Goal: Information Seeking & Learning: Check status

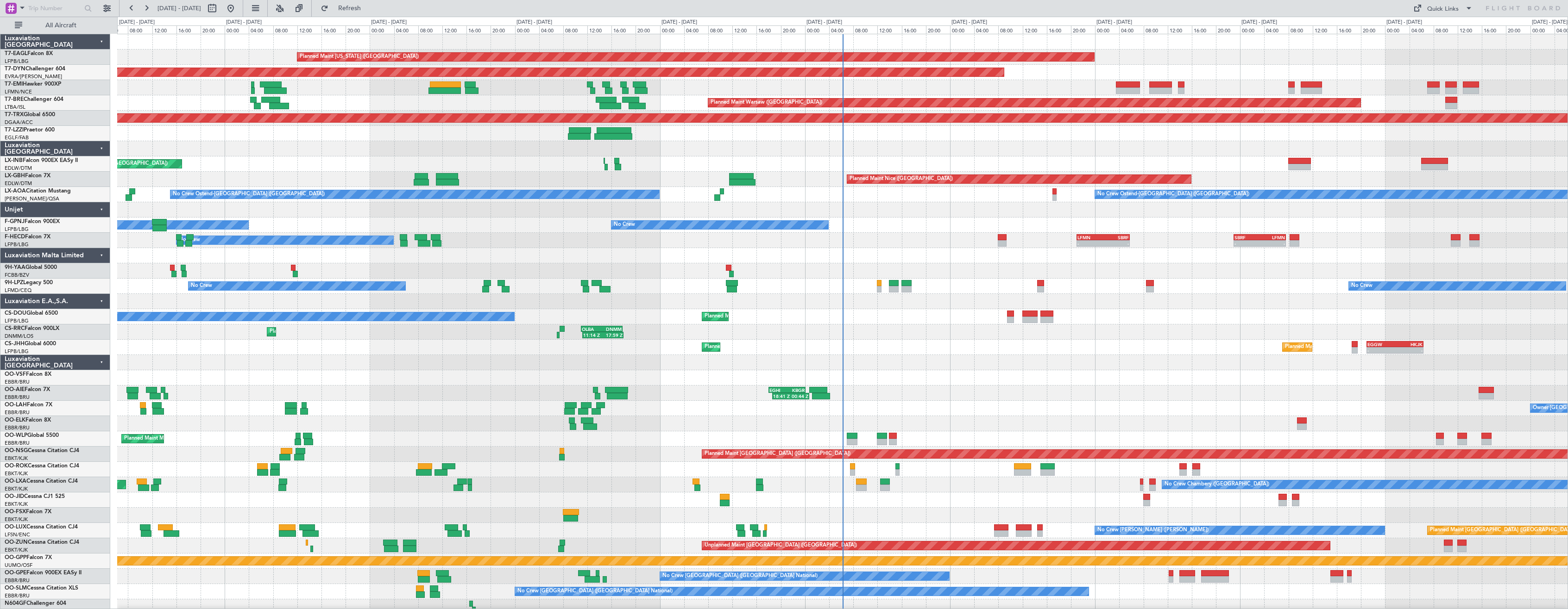
click at [100, 365] on div "Luxaviation [GEOGRAPHIC_DATA]" at bounding box center [55, 363] width 110 height 16
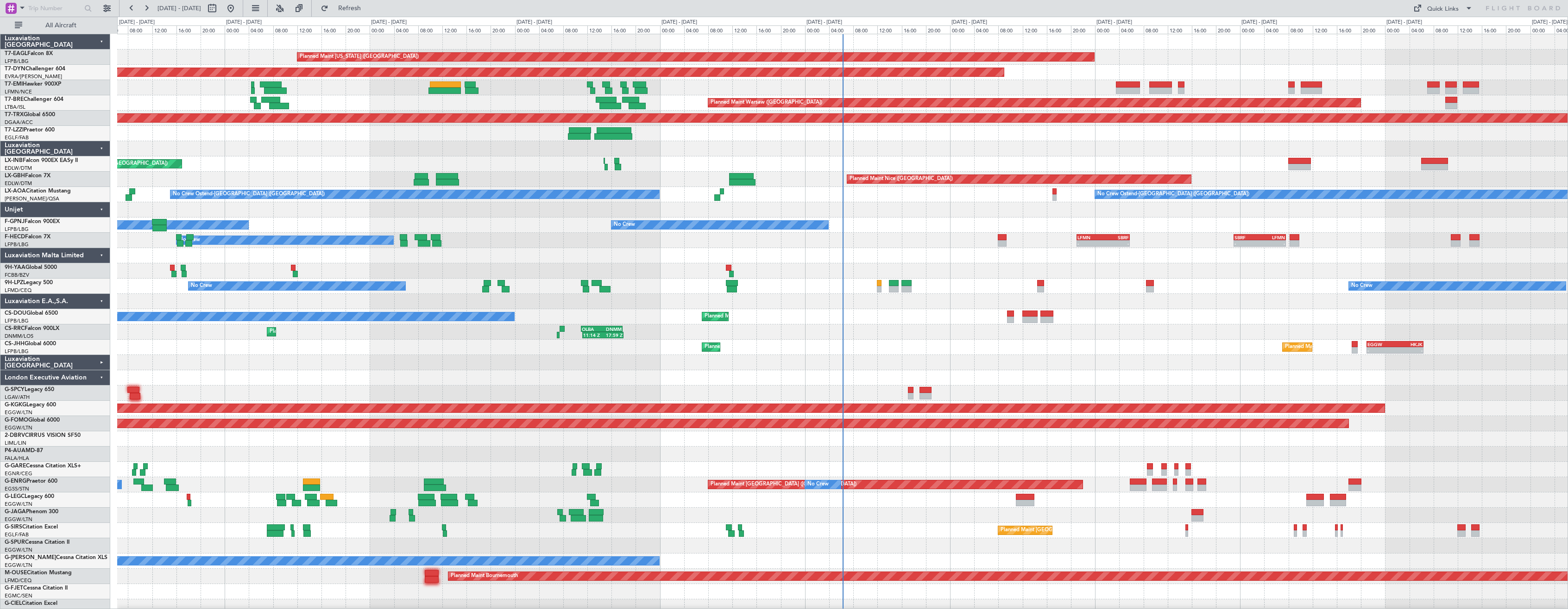
click at [104, 377] on div "London Executive Aviation" at bounding box center [55, 377] width 110 height 16
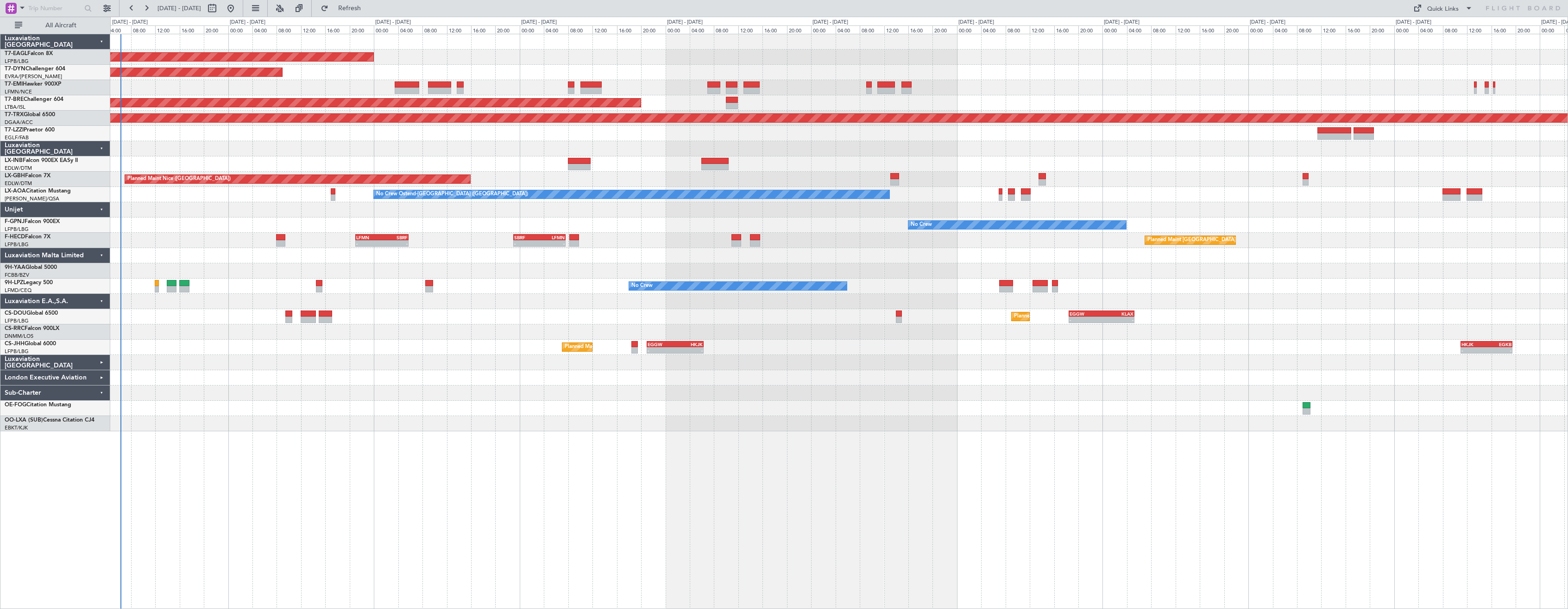
click at [305, 460] on div "Planned Maint [US_STATE] ([GEOGRAPHIC_DATA]) Planned Maint [GEOGRAPHIC_DATA]-[G…" at bounding box center [839, 321] width 1457 height 575
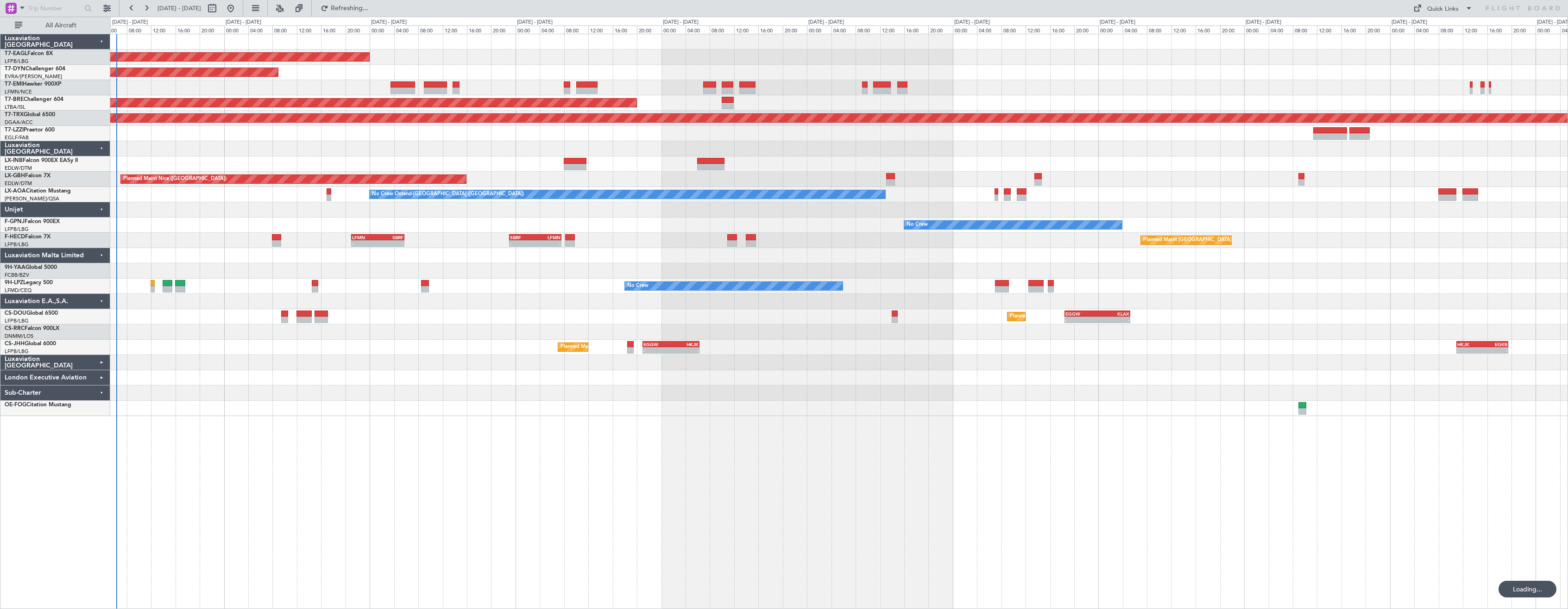
click at [445, 408] on div at bounding box center [839, 408] width 1457 height 16
click at [294, 445] on div "Planned Maint [US_STATE] ([GEOGRAPHIC_DATA]) Planned Maint [GEOGRAPHIC_DATA]-[G…" at bounding box center [839, 321] width 1457 height 575
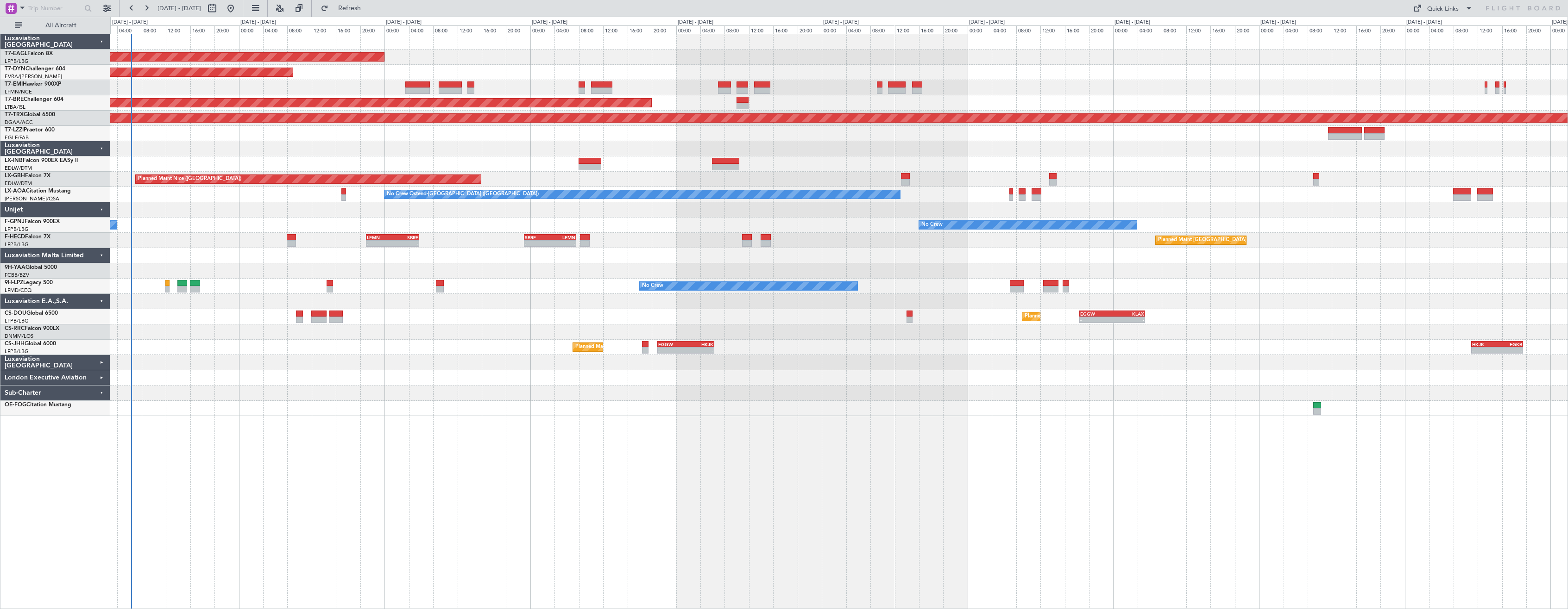
click at [309, 442] on div "Planned Maint [US_STATE] ([GEOGRAPHIC_DATA]) Planned Maint [GEOGRAPHIC_DATA]-[G…" at bounding box center [839, 321] width 1457 height 575
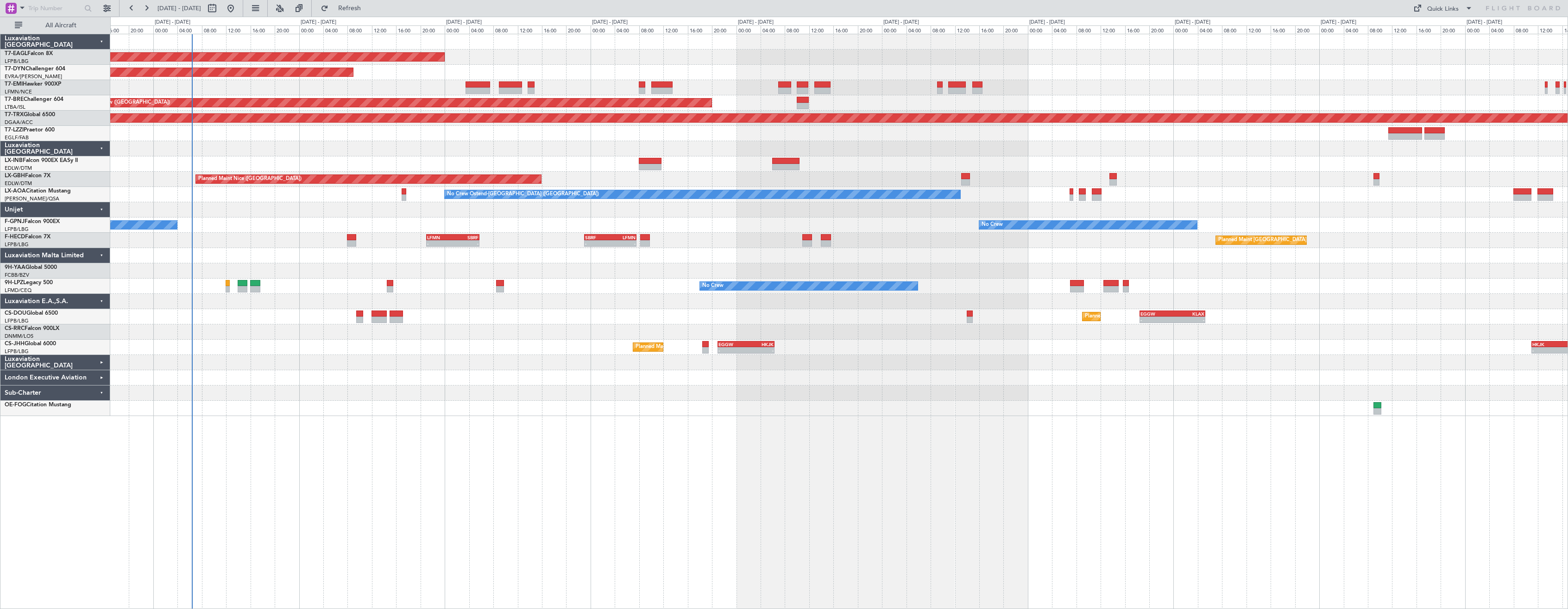
click at [356, 456] on div "Planned Maint [US_STATE] ([GEOGRAPHIC_DATA]) Planned Maint [GEOGRAPHIC_DATA]-[G…" at bounding box center [839, 321] width 1457 height 575
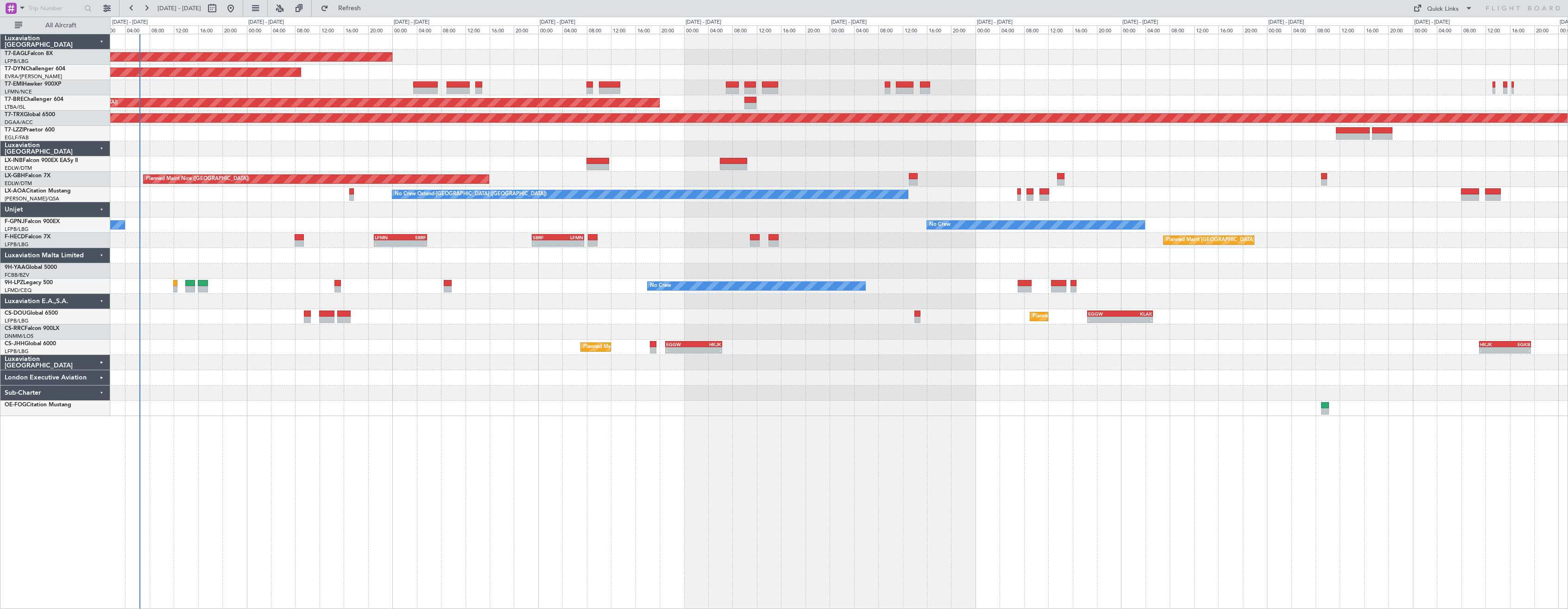
click at [519, 441] on div "Planned Maint [US_STATE] ([GEOGRAPHIC_DATA]) Planned Maint [GEOGRAPHIC_DATA]-[G…" at bounding box center [839, 321] width 1457 height 575
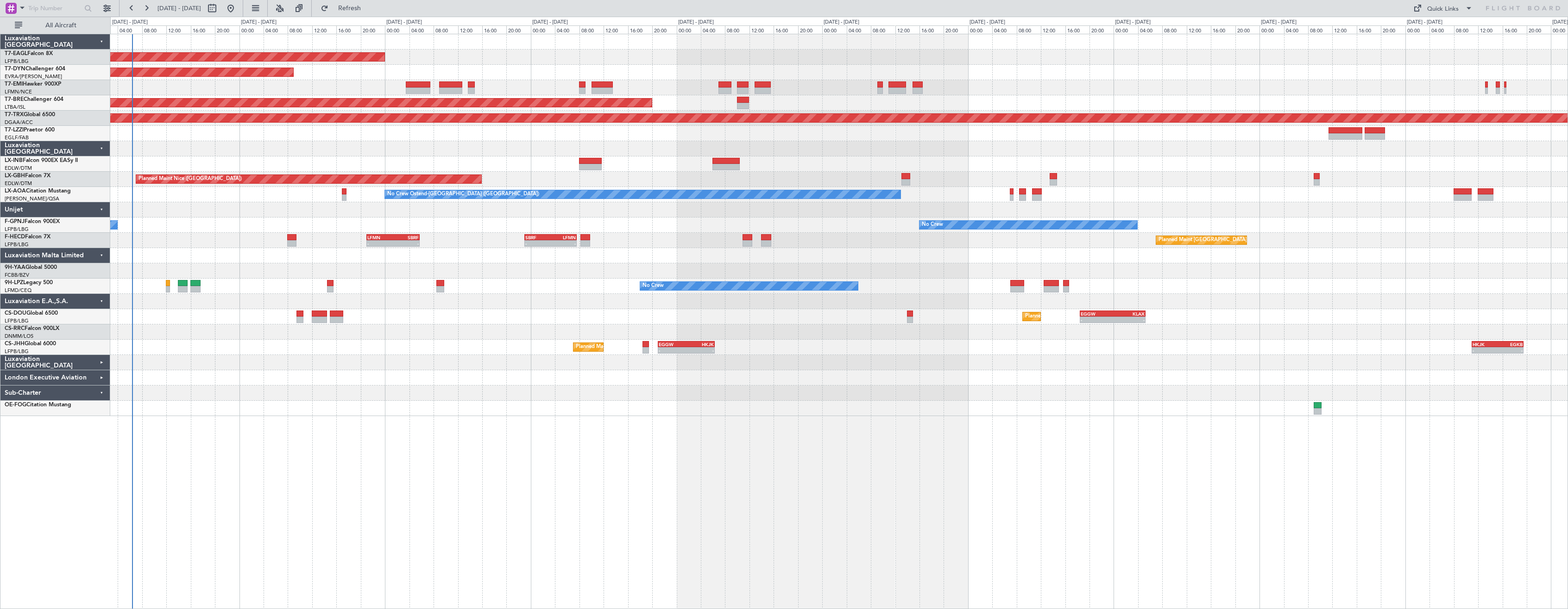
click at [321, 483] on div "Planned Maint [US_STATE] ([GEOGRAPHIC_DATA]) Planned Maint [GEOGRAPHIC_DATA]-[G…" at bounding box center [839, 321] width 1457 height 575
click at [889, 481] on div "Planned Maint [US_STATE] ([GEOGRAPHIC_DATA]) Planned Maint [GEOGRAPHIC_DATA]-[G…" at bounding box center [839, 321] width 1457 height 575
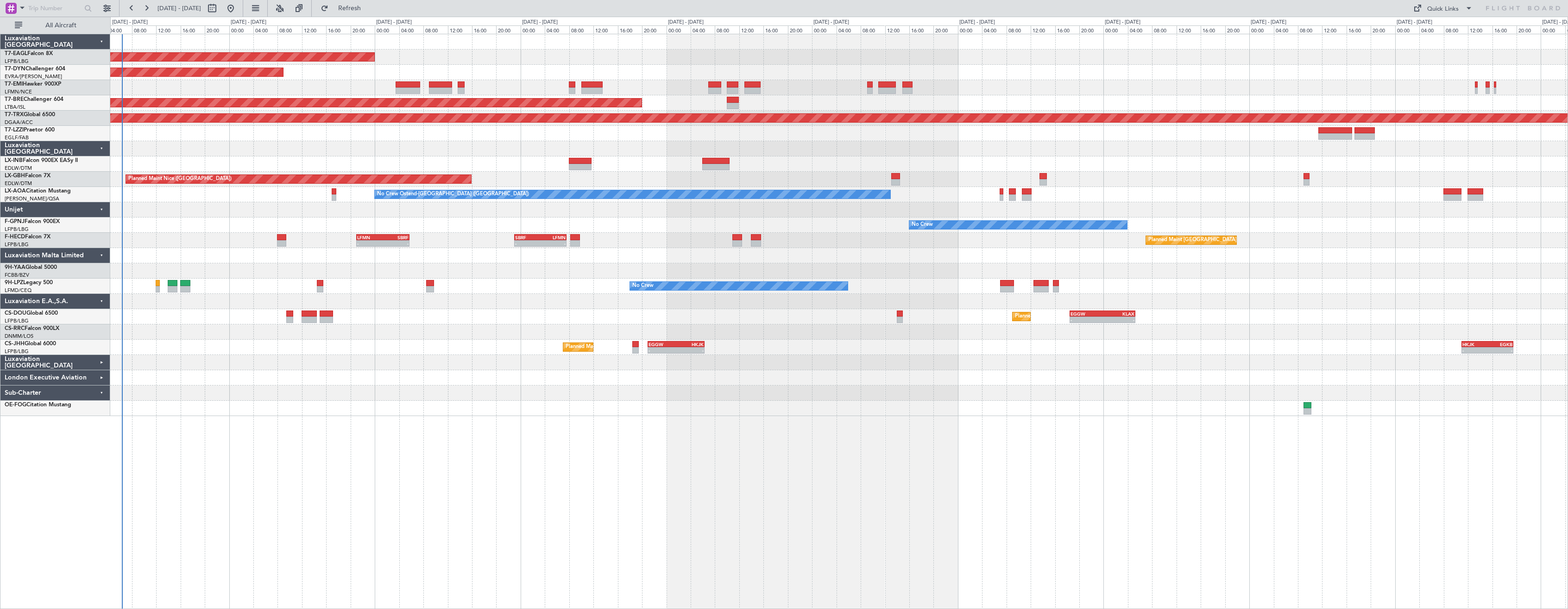
click at [606, 436] on div "Planned Maint [US_STATE] ([GEOGRAPHIC_DATA]) Planned Maint [GEOGRAPHIC_DATA]-[G…" at bounding box center [839, 321] width 1457 height 575
